Goal: Obtain resource: Download file/media

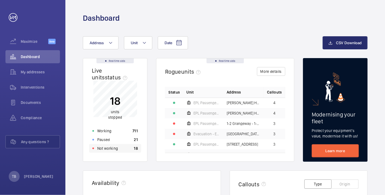
click at [106, 147] on p "Not working" at bounding box center [107, 148] width 21 height 5
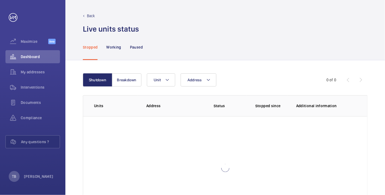
scroll to position [37, 0]
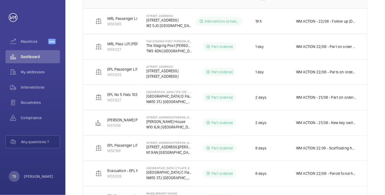
scroll to position [106, 0]
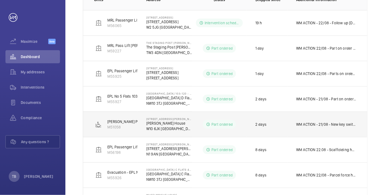
click at [303, 128] on td "WM ACTION - 21/08 - New key switch on order due in [DATE]" at bounding box center [327, 123] width 80 height 25
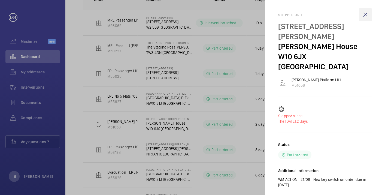
click at [367, 18] on wm-front-icon-button at bounding box center [365, 14] width 13 height 13
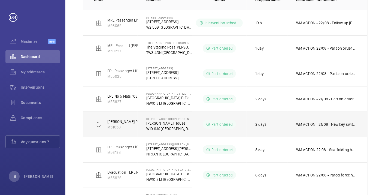
click at [168, 122] on p "[PERSON_NAME] House" at bounding box center [169, 122] width 46 height 5
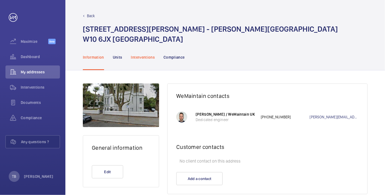
click at [137, 60] on div "Interventions" at bounding box center [143, 57] width 24 height 26
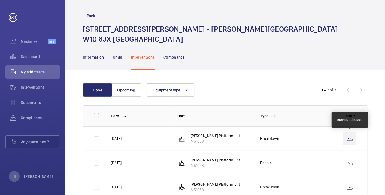
click at [352, 141] on wm-front-icon-button at bounding box center [349, 138] width 13 height 13
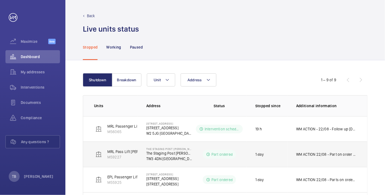
scroll to position [161, 0]
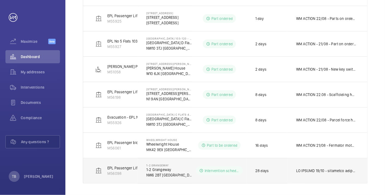
click at [330, 163] on td at bounding box center [327, 171] width 80 height 26
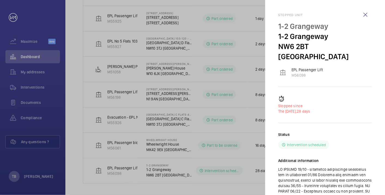
click at [55, 83] on div at bounding box center [192, 97] width 385 height 195
